Goal: Information Seeking & Learning: Learn about a topic

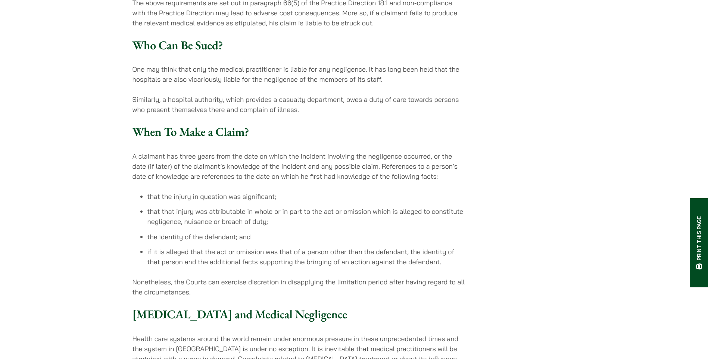
scroll to position [1268, 0]
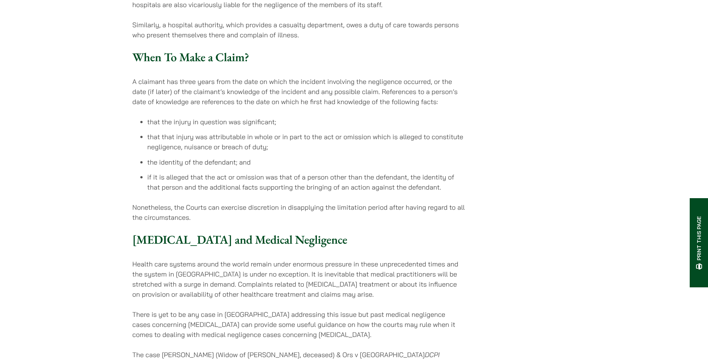
click at [195, 202] on p "Nonetheless, the Courts can exercise discretion in disapplying the limitation p…" at bounding box center [298, 212] width 332 height 20
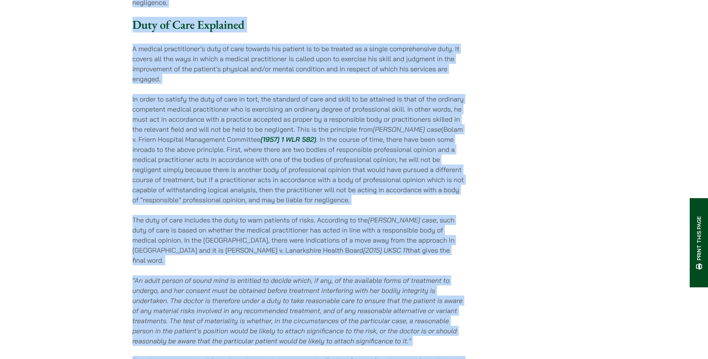
scroll to position [517, 0]
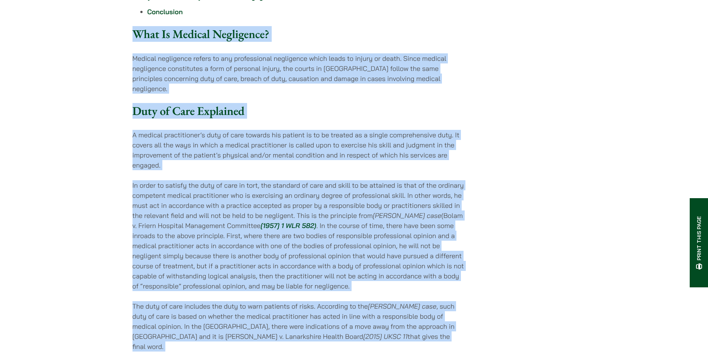
drag, startPoint x: 194, startPoint y: 206, endPoint x: 103, endPoint y: 15, distance: 211.7
copy div "Lore Ip Dolorsi Ametconsec? Adipisc elitseddoe tempor in utl etdoloremagn aliqu…"
click at [288, 210] on p "In order to satisfy the duty of care in tort, the standard of care and skill to…" at bounding box center [298, 235] width 332 height 111
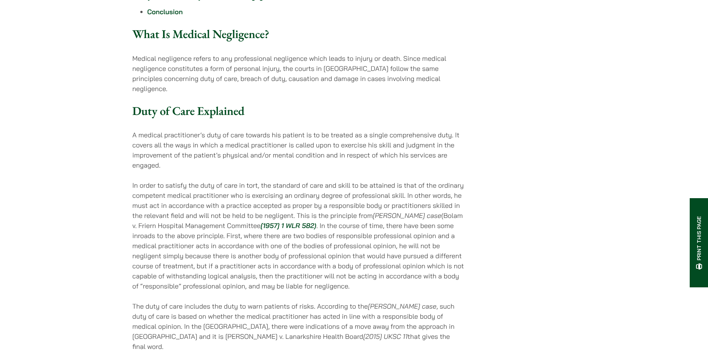
scroll to position [405, 0]
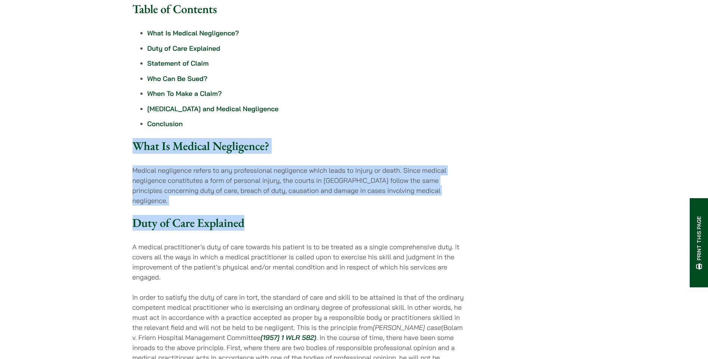
drag, startPoint x: 460, startPoint y: 176, endPoint x: 121, endPoint y: 121, distance: 343.4
drag, startPoint x: 121, startPoint y: 121, endPoint x: 239, endPoint y: 170, distance: 127.8
click at [222, 168] on p "Medical negligence refers to any professional negligence which leads to injury …" at bounding box center [298, 185] width 332 height 40
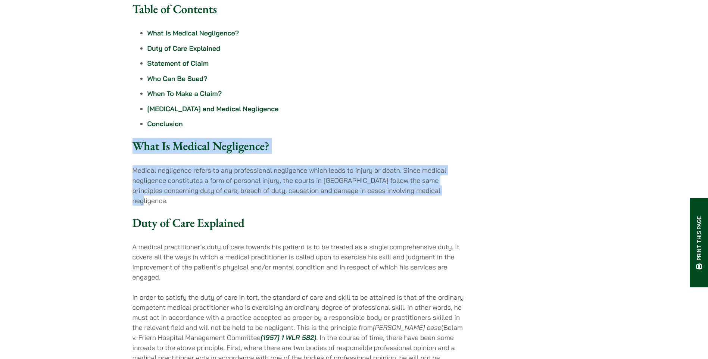
drag, startPoint x: 450, startPoint y: 173, endPoint x: 120, endPoint y: 123, distance: 333.1
copy div "What Is Medical Negligence? Medical negligence refers to any professional negli…"
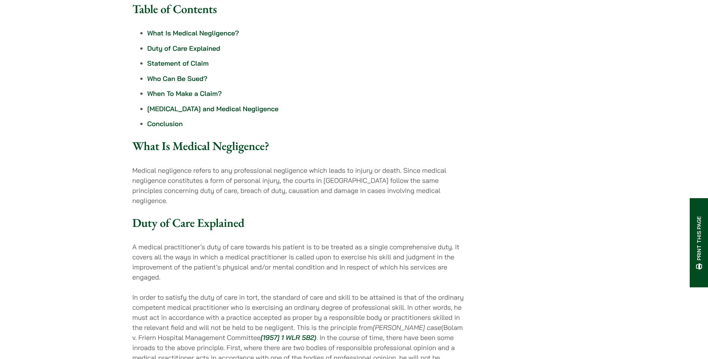
click at [340, 119] on li "Conclusion" at bounding box center [305, 124] width 317 height 10
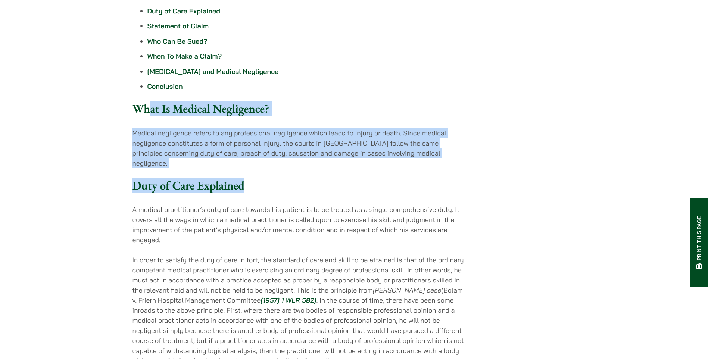
drag, startPoint x: 449, startPoint y: 138, endPoint x: 151, endPoint y: 85, distance: 302.7
drag, startPoint x: 151, startPoint y: 85, endPoint x: 220, endPoint y: 129, distance: 82.4
click at [177, 128] on p "Medical negligence refers to any professional negligence which leads to injury …" at bounding box center [298, 148] width 332 height 40
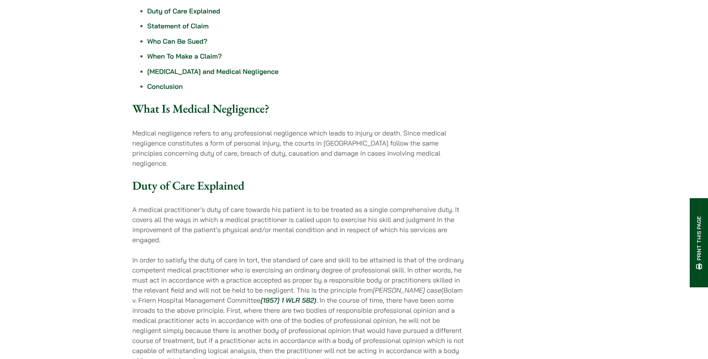
click at [376, 137] on p "Medical negligence refers to any professional negligence which leads to injury …" at bounding box center [298, 148] width 332 height 40
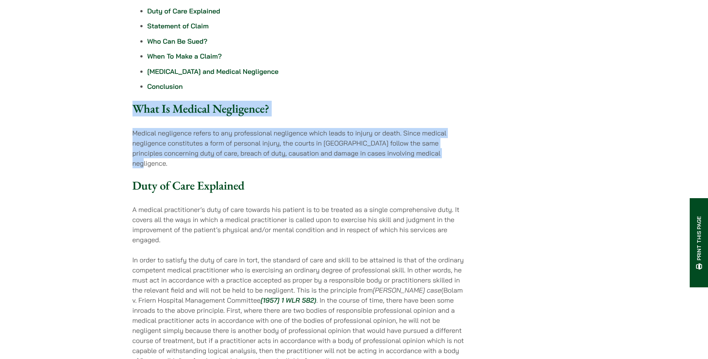
drag, startPoint x: 447, startPoint y: 133, endPoint x: 125, endPoint y: 83, distance: 325.7
drag, startPoint x: 125, startPoint y: 83, endPoint x: 175, endPoint y: 85, distance: 49.6
copy div "What Is Medical Negligence? Medical negligence refers to any professional negli…"
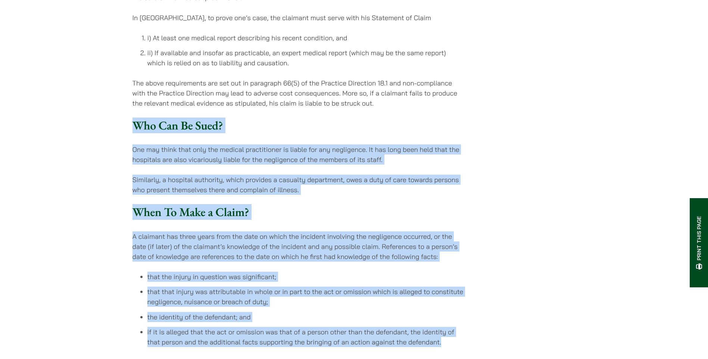
scroll to position [1151, 0]
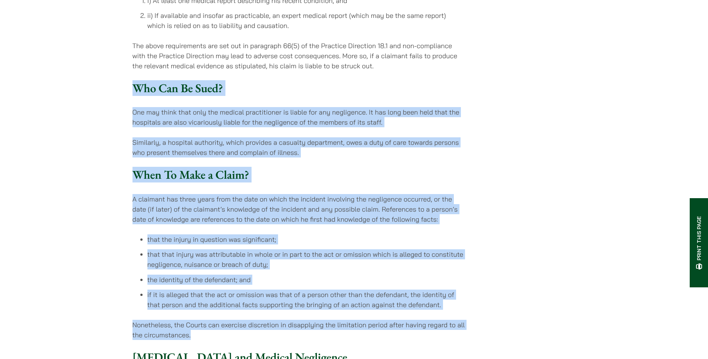
drag, startPoint x: 133, startPoint y: 223, endPoint x: 479, endPoint y: 281, distance: 350.6
copy div "Lor Ips Do Sita? Con adi elits doei temp inc utlabor etdoloremagn al enimad min…"
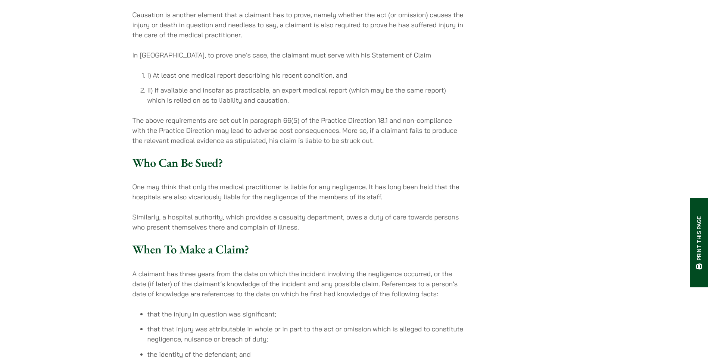
scroll to position [927, 0]
